Goal: Transaction & Acquisition: Purchase product/service

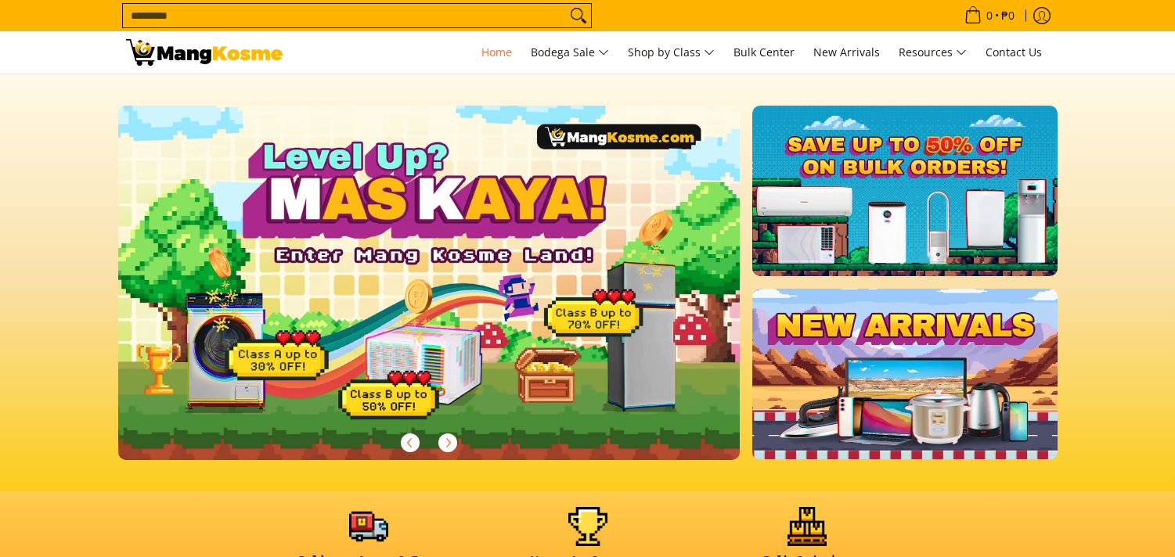
click at [374, 24] on input "Search..." at bounding box center [344, 15] width 443 height 23
type input "*******"
click at [566, 4] on button "Search" at bounding box center [578, 15] width 25 height 23
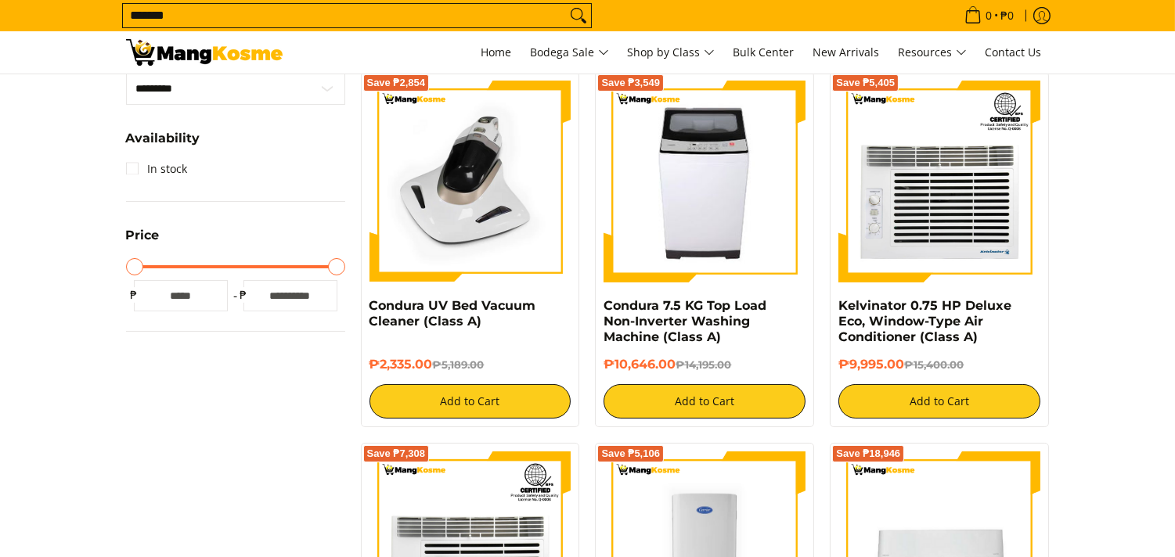
scroll to position [348, 0]
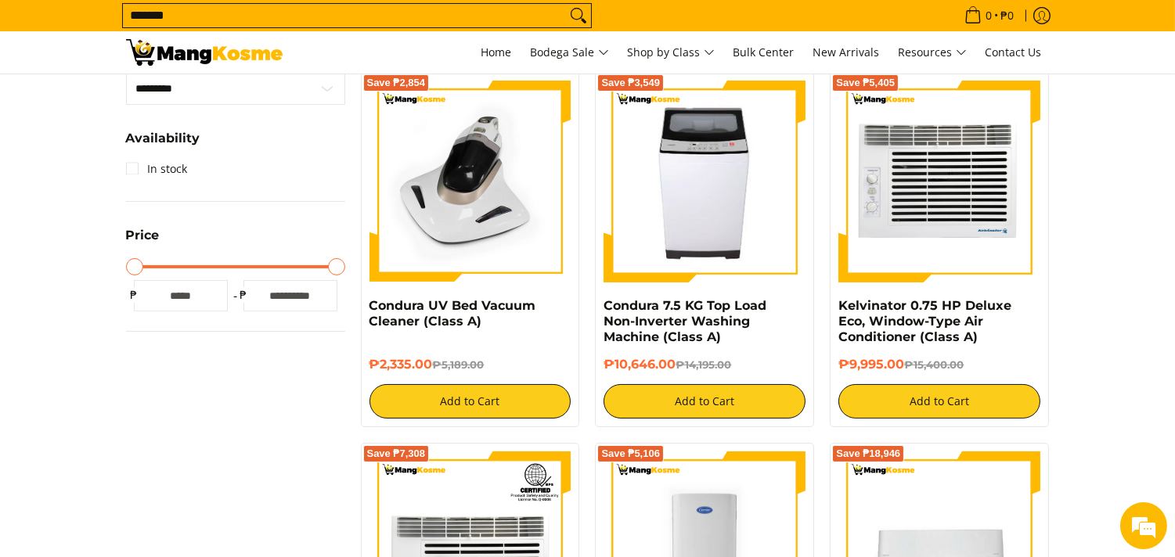
click at [996, 200] on img at bounding box center [939, 182] width 202 height 202
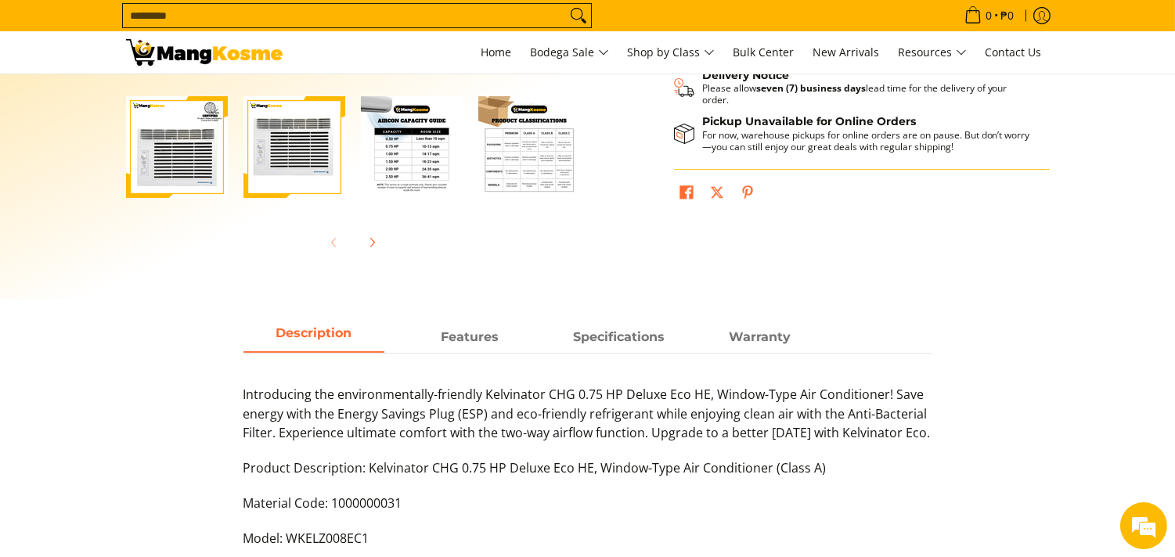
scroll to position [521, 0]
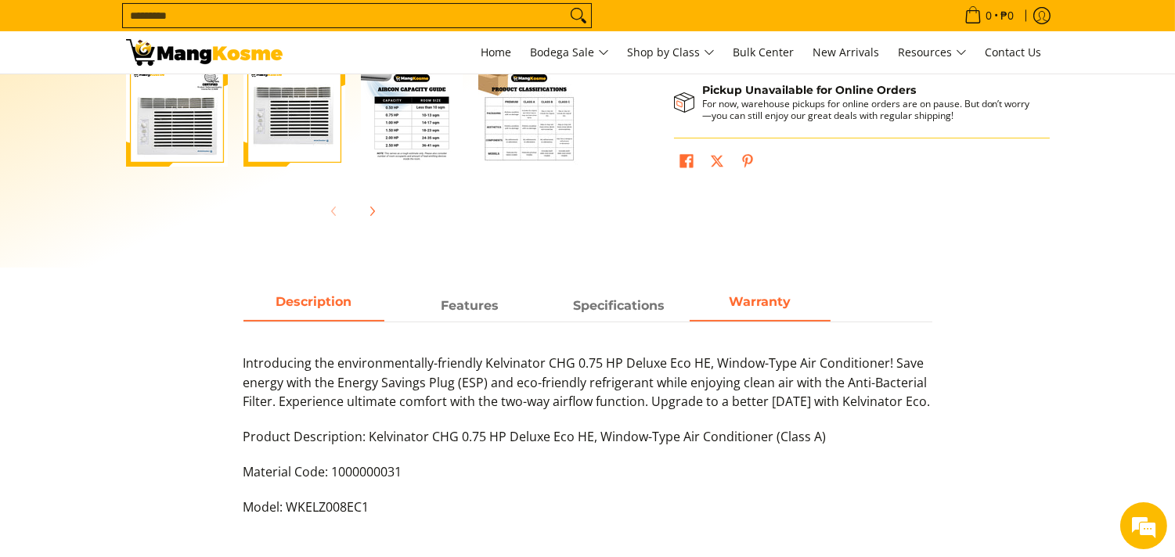
click at [762, 308] on strong "Warranty" at bounding box center [760, 301] width 62 height 15
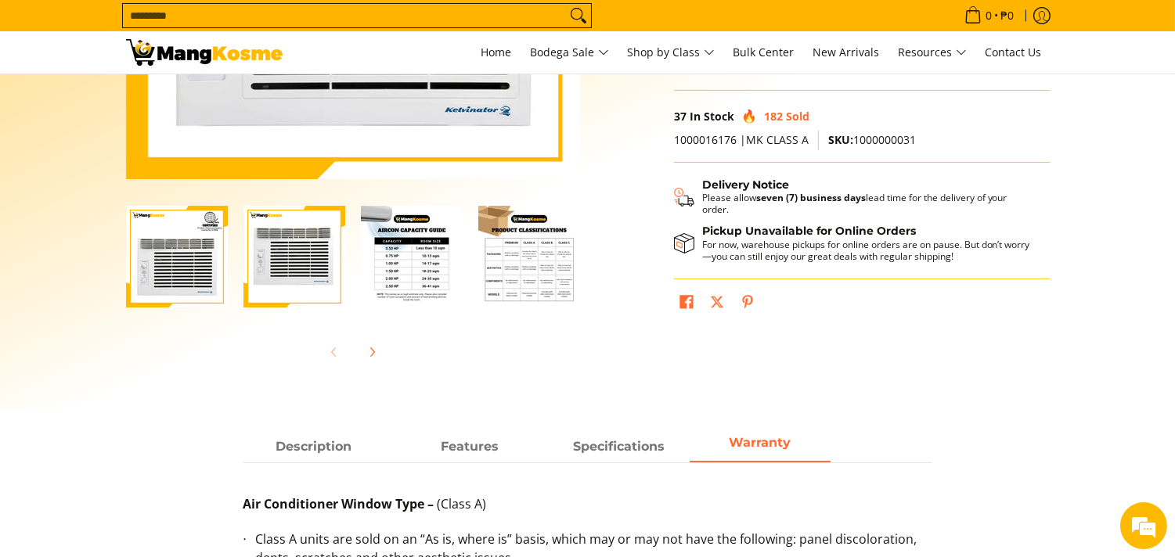
scroll to position [436, 0]
